Goal: Transaction & Acquisition: Purchase product/service

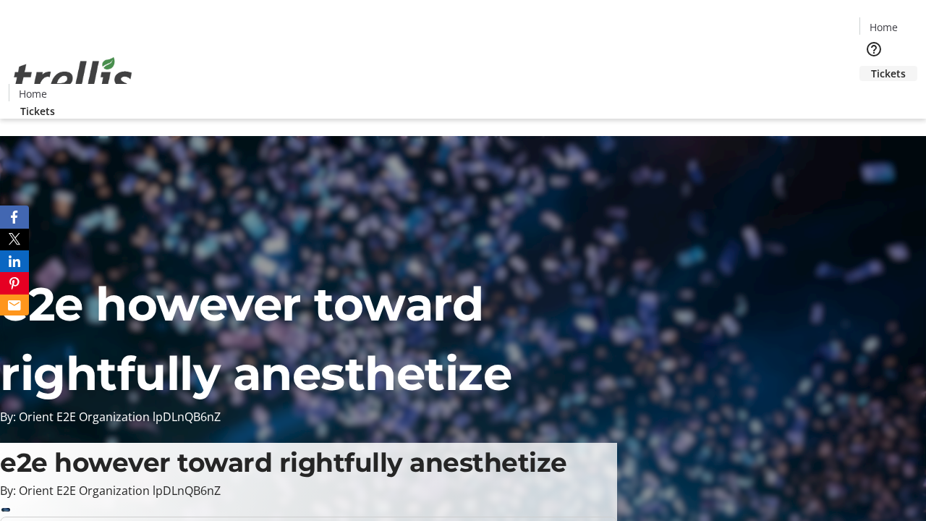
click at [871, 66] on span "Tickets" at bounding box center [888, 73] width 35 height 15
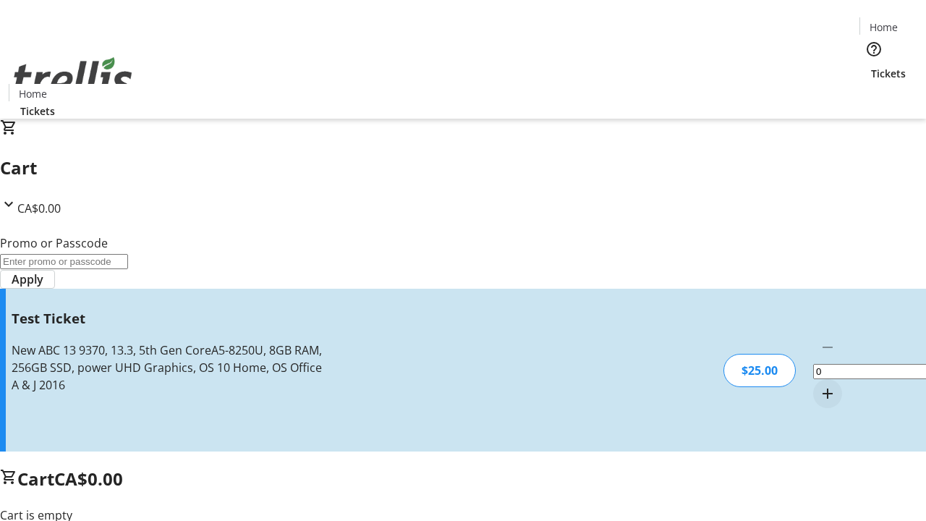
click at [819, 385] on mat-icon "Increment by one" at bounding box center [827, 393] width 17 height 17
type input "1"
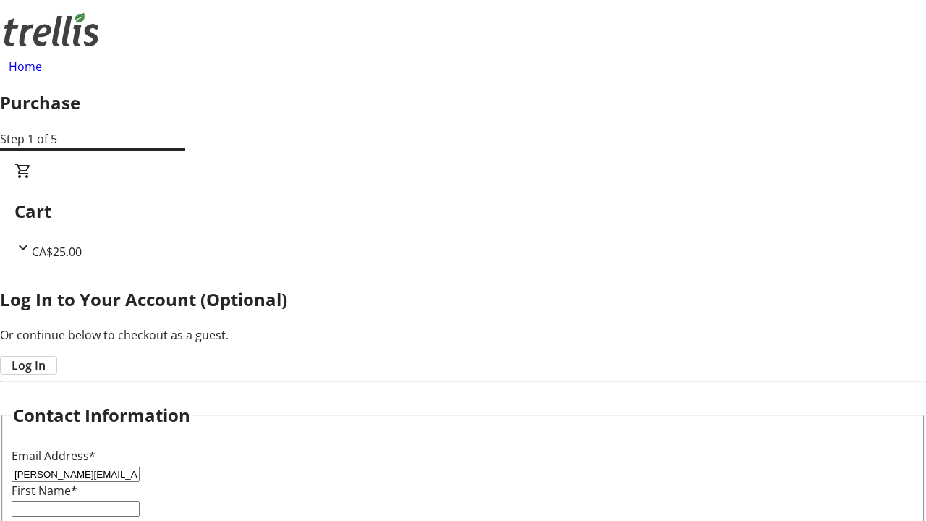
type input "[PERSON_NAME][EMAIL_ADDRESS][DOMAIN_NAME]"
type input "[PERSON_NAME]"
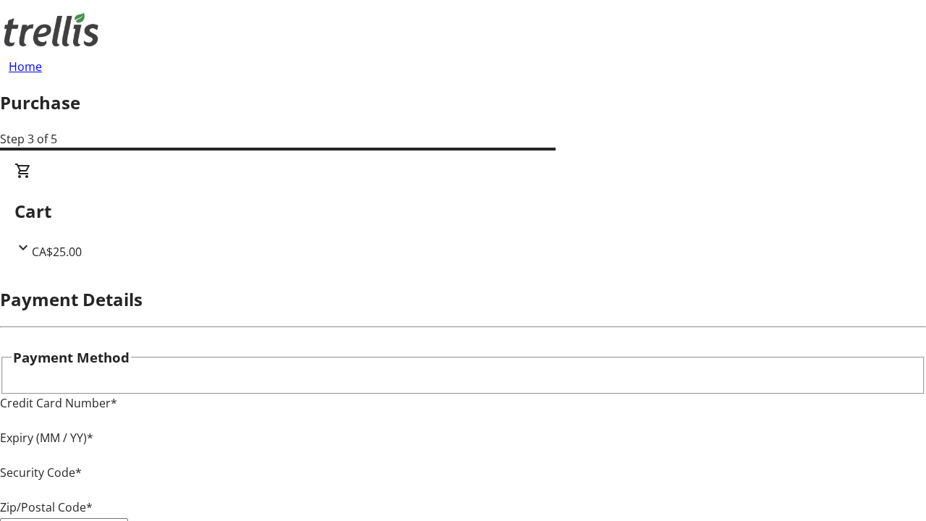
type input "V1Y 0C2"
